Goal: Information Seeking & Learning: Learn about a topic

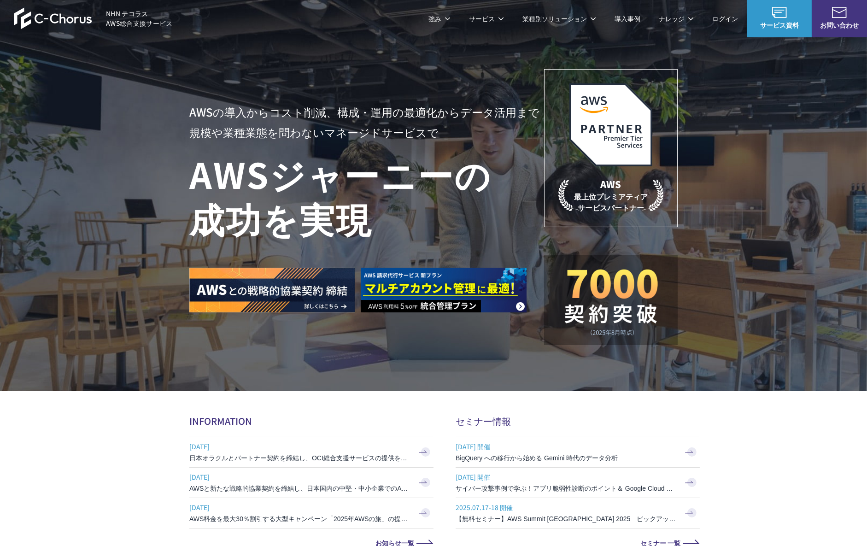
click at [221, 94] on link "8%割引 / 10%割引 / 個別割引プラン" at bounding box center [249, 91] width 104 height 9
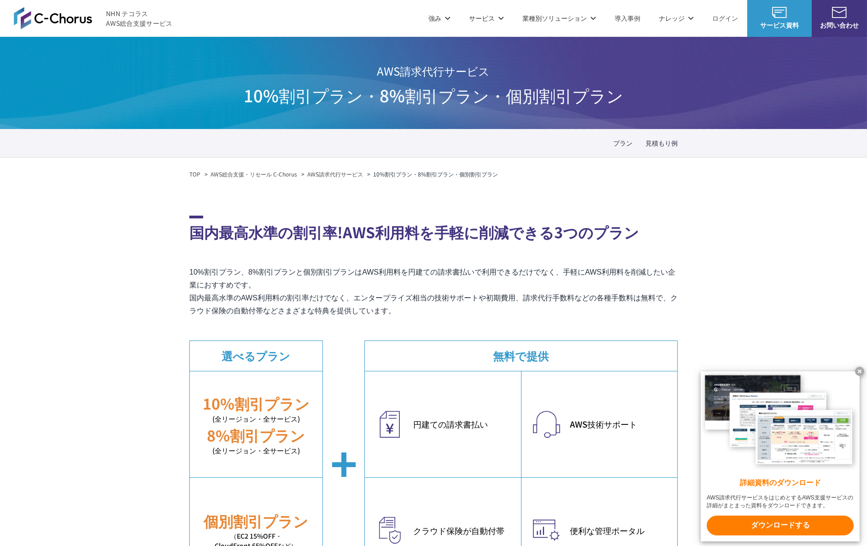
click at [227, 76] on link "AWS請求代行サービス" at bounding box center [229, 78] width 65 height 9
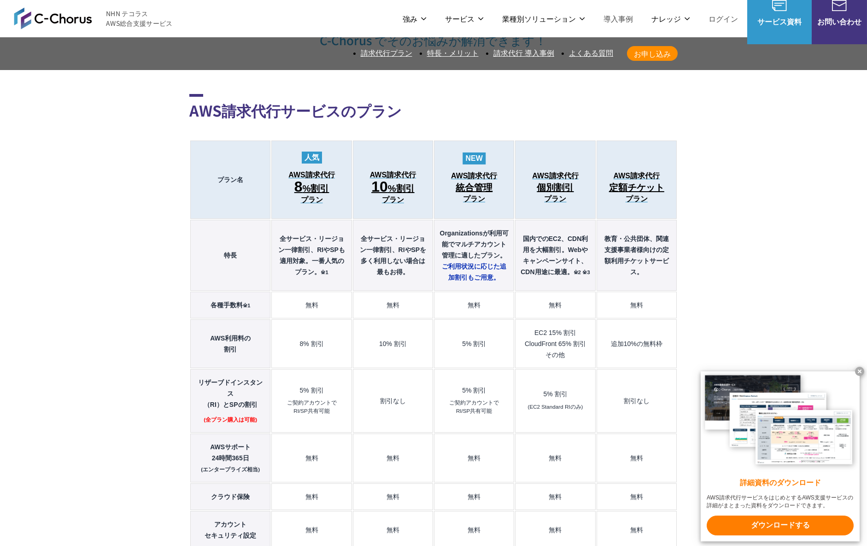
scroll to position [966, 0]
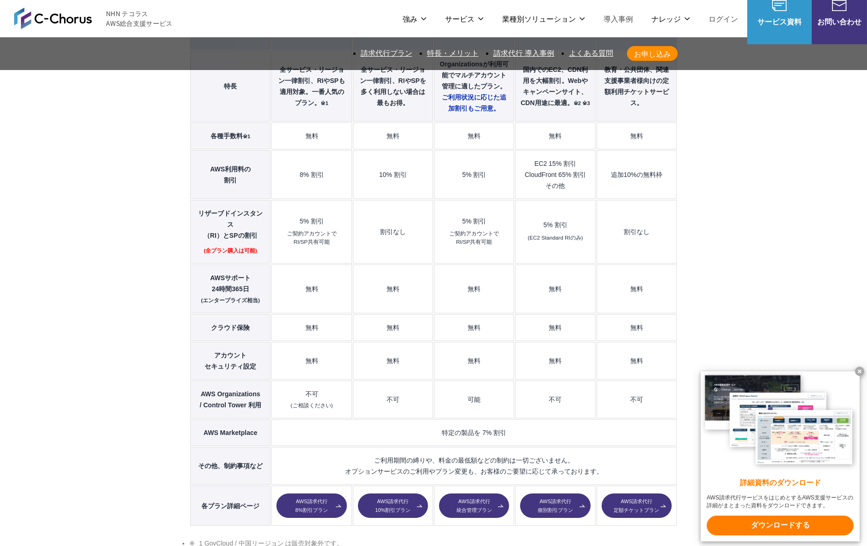
scroll to position [1151, 0]
